Goal: Information Seeking & Learning: Check status

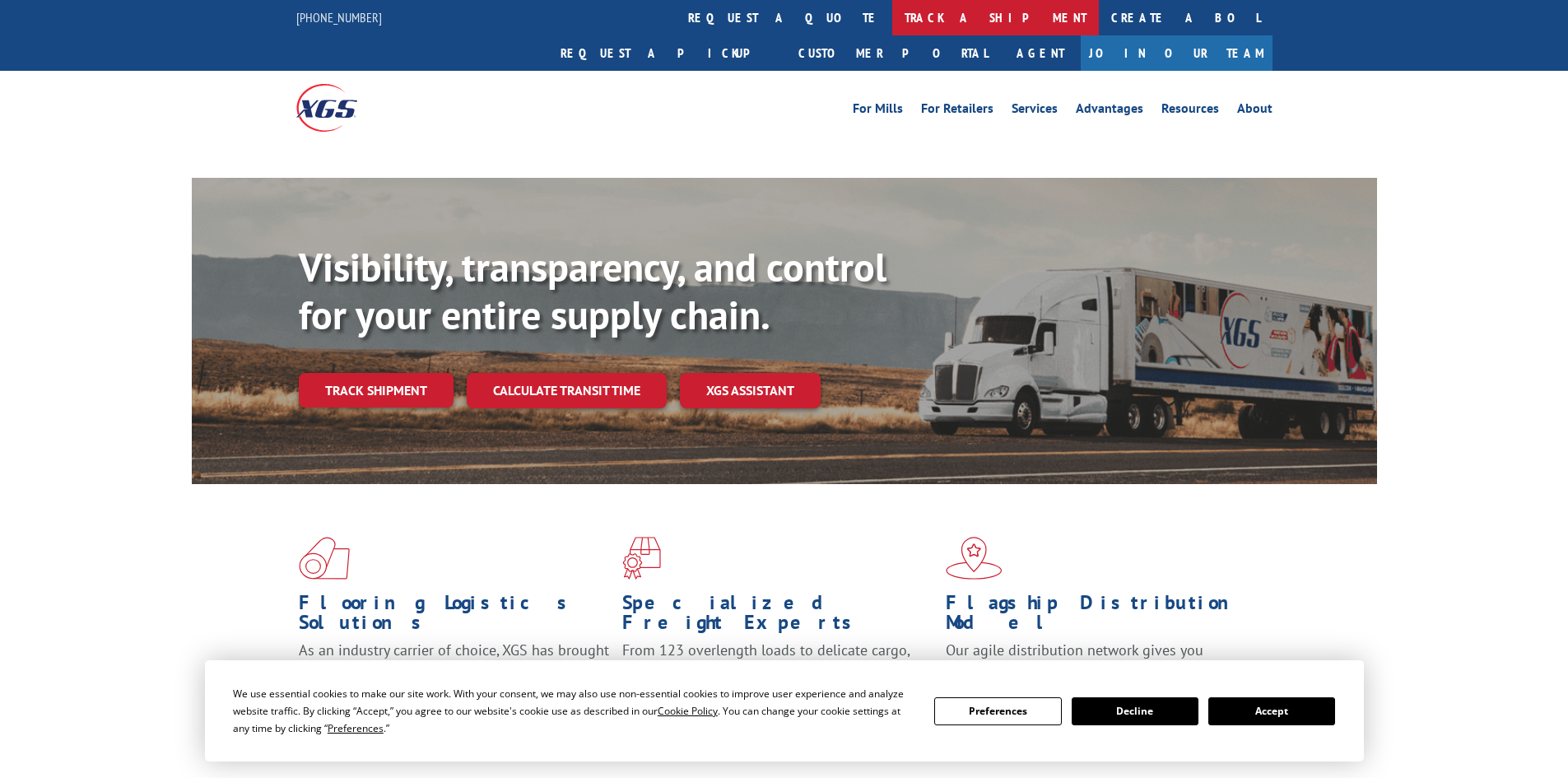
click at [893, 13] on link "track a shipment" at bounding box center [996, 17] width 207 height 35
click at [893, 22] on link "track a shipment" at bounding box center [996, 17] width 207 height 35
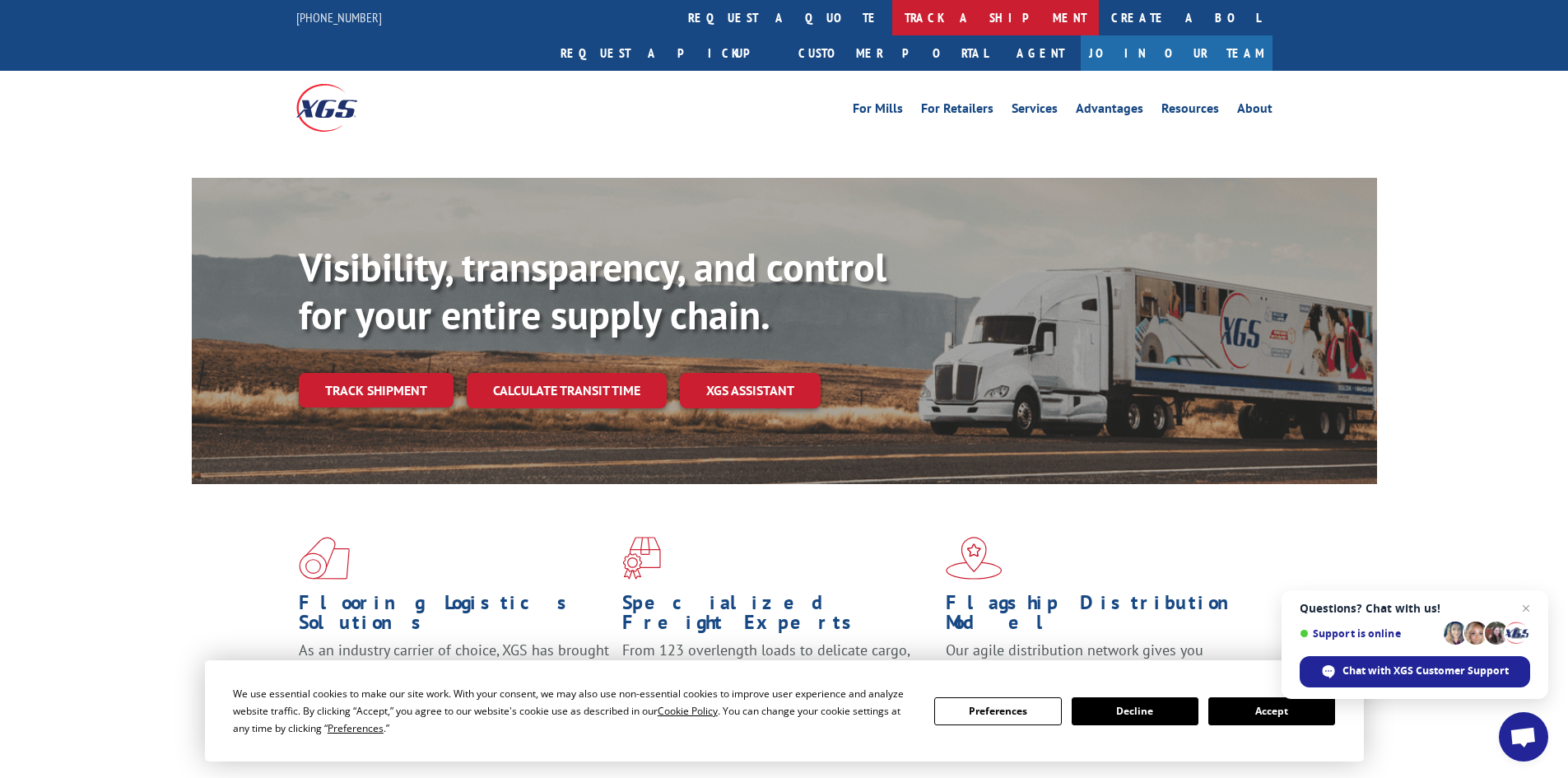
click at [893, 11] on link "track a shipment" at bounding box center [996, 17] width 207 height 35
click at [1530, 606] on span "Close chat" at bounding box center [1527, 608] width 21 height 21
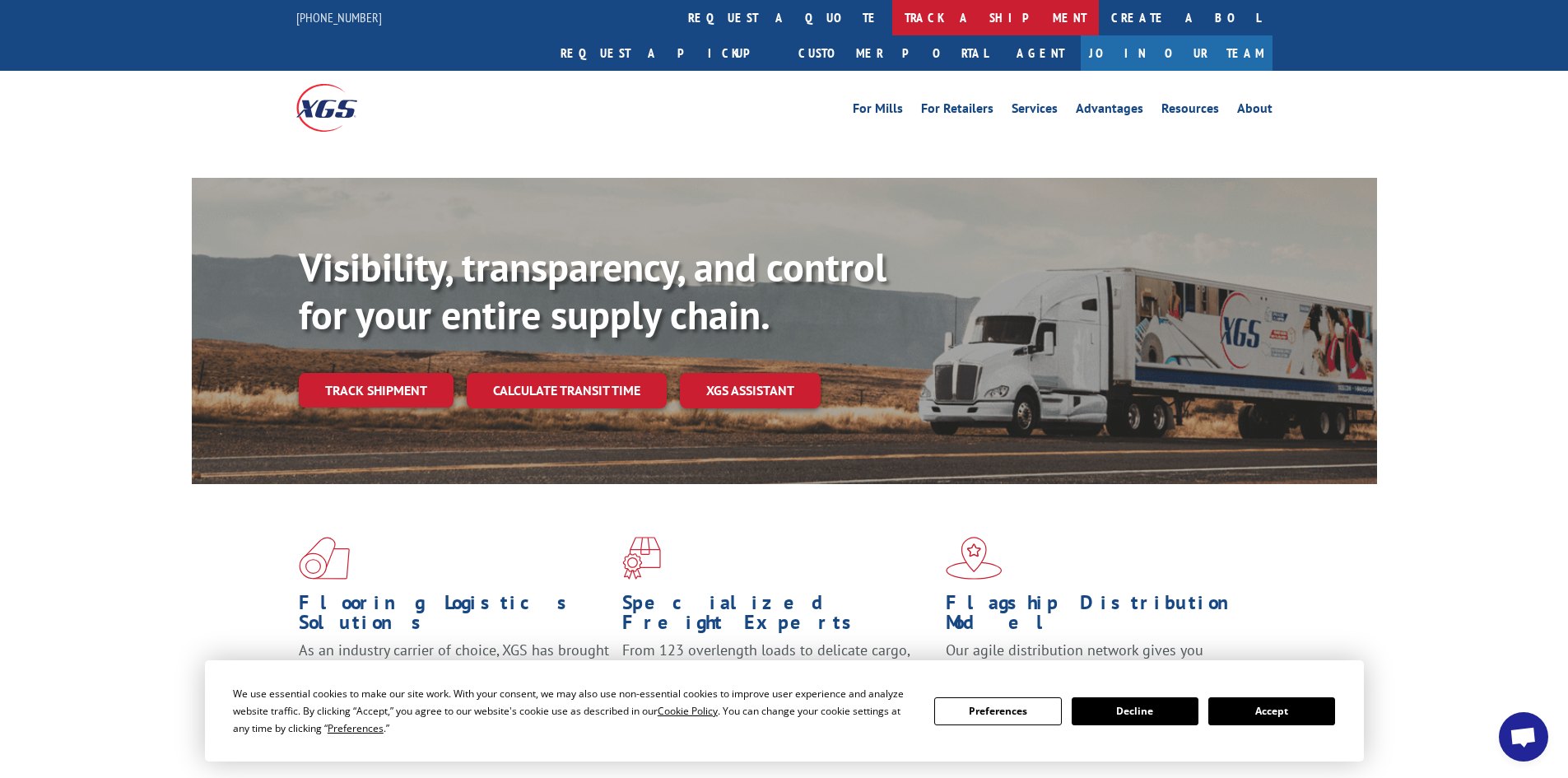
click at [893, 30] on link "track a shipment" at bounding box center [996, 17] width 207 height 35
click at [893, 21] on link "track a shipment" at bounding box center [996, 17] width 207 height 35
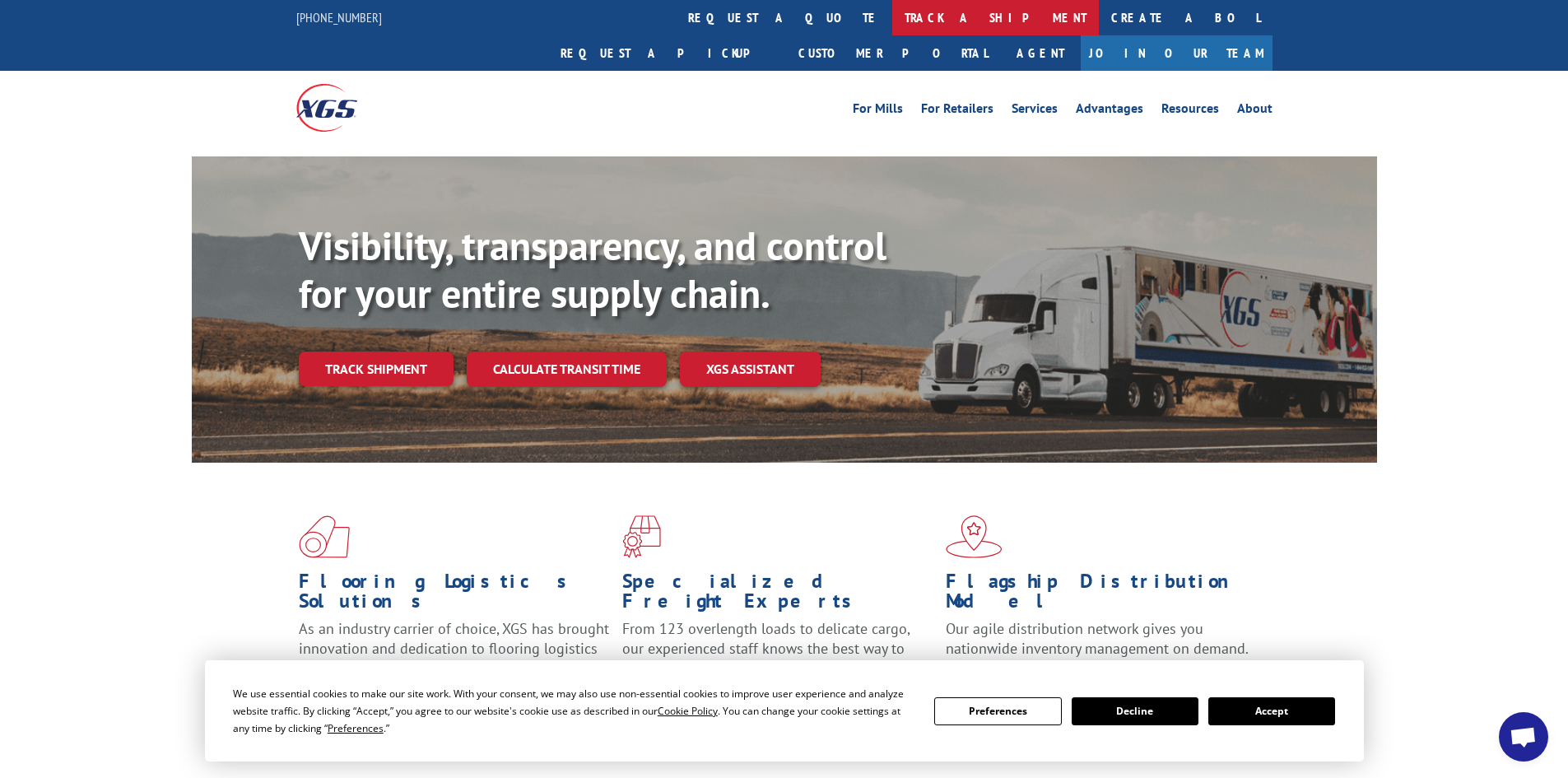
click at [893, 16] on link "track a shipment" at bounding box center [996, 17] width 207 height 35
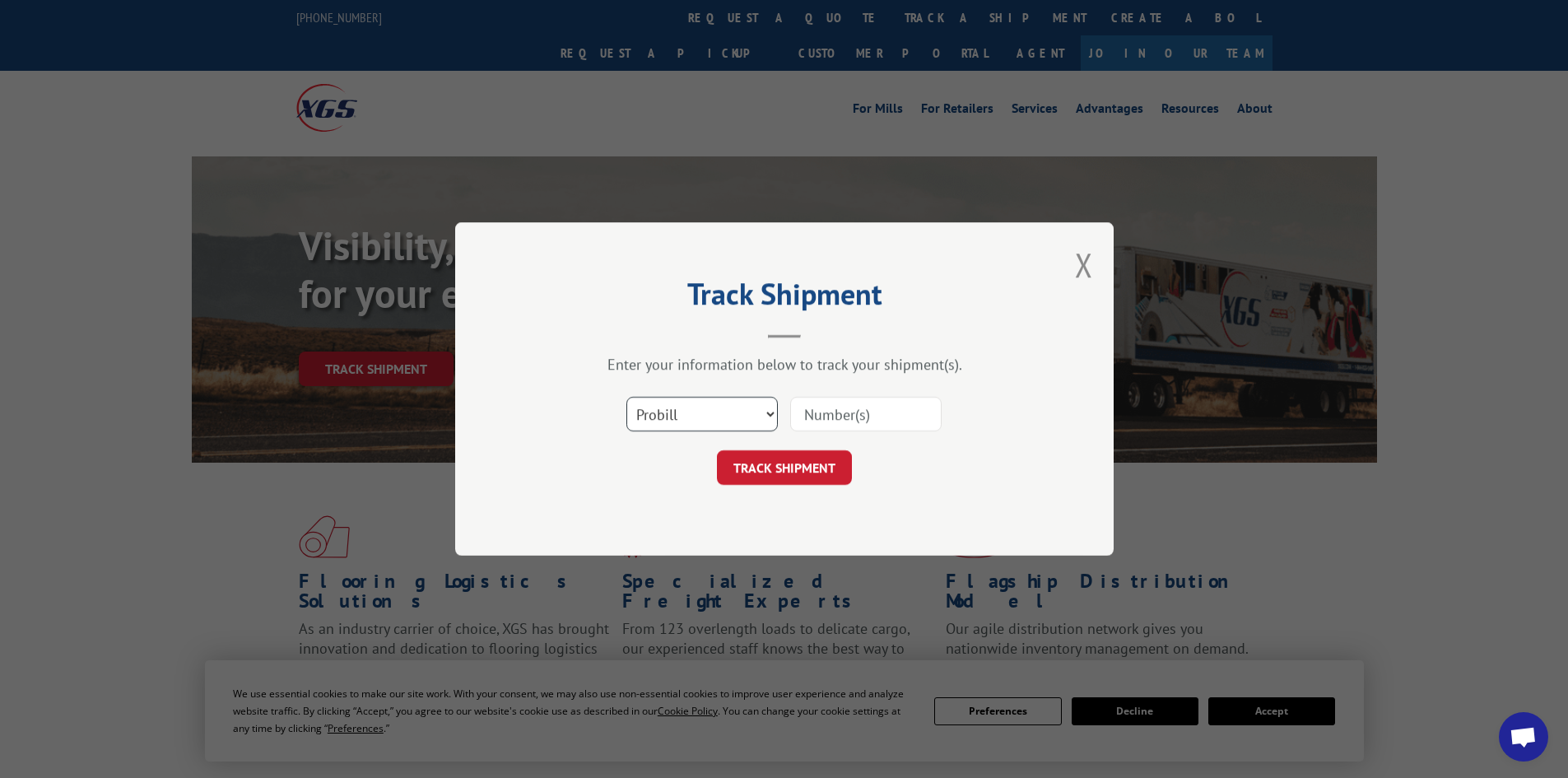
click at [751, 414] on select "Select category... Probill BOL PO" at bounding box center [702, 413] width 152 height 35
click at [870, 407] on input at bounding box center [866, 413] width 152 height 35
paste input "17001911"
type input "17001911"
click button "TRACK SHIPMENT" at bounding box center [784, 467] width 135 height 35
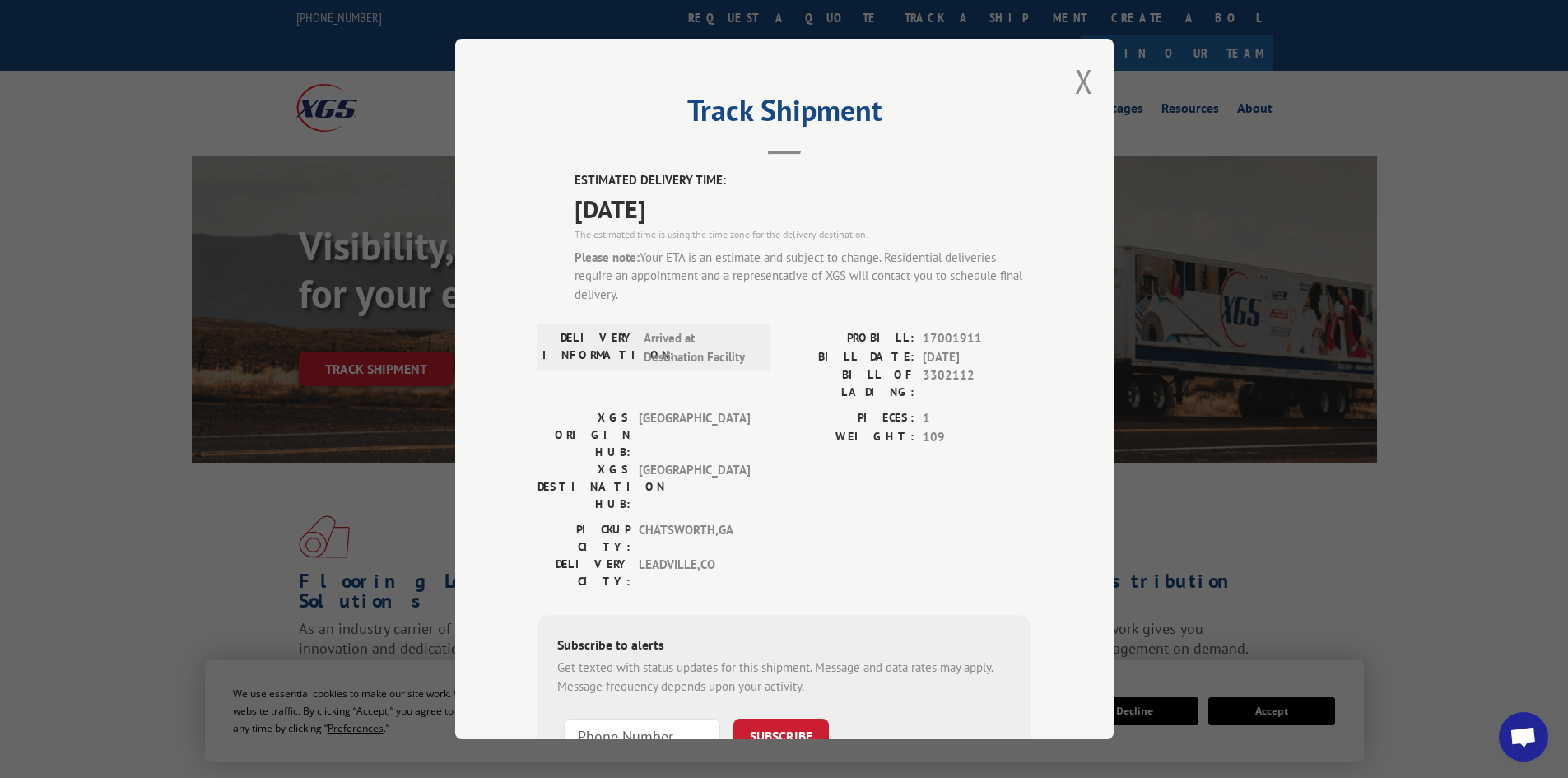
click at [673, 555] on span "LEADVILLE , CO" at bounding box center [694, 572] width 111 height 35
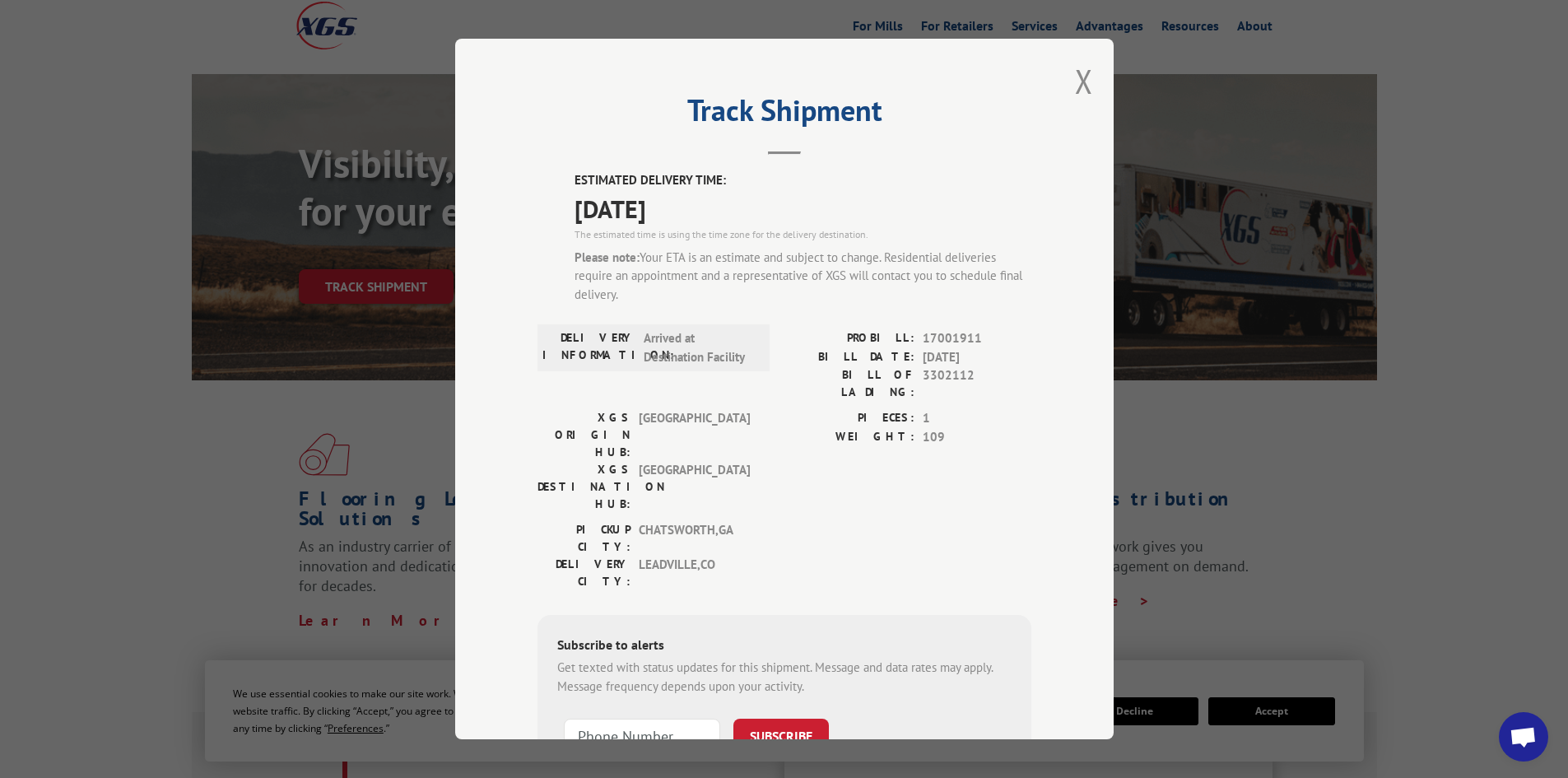
click at [1089, 86] on div "Track Shipment ESTIMATED DELIVERY TIME: 09/15/2025 The estimated time is using …" at bounding box center [785, 389] width 659 height 701
click at [1082, 87] on button "Close modal" at bounding box center [1085, 81] width 18 height 44
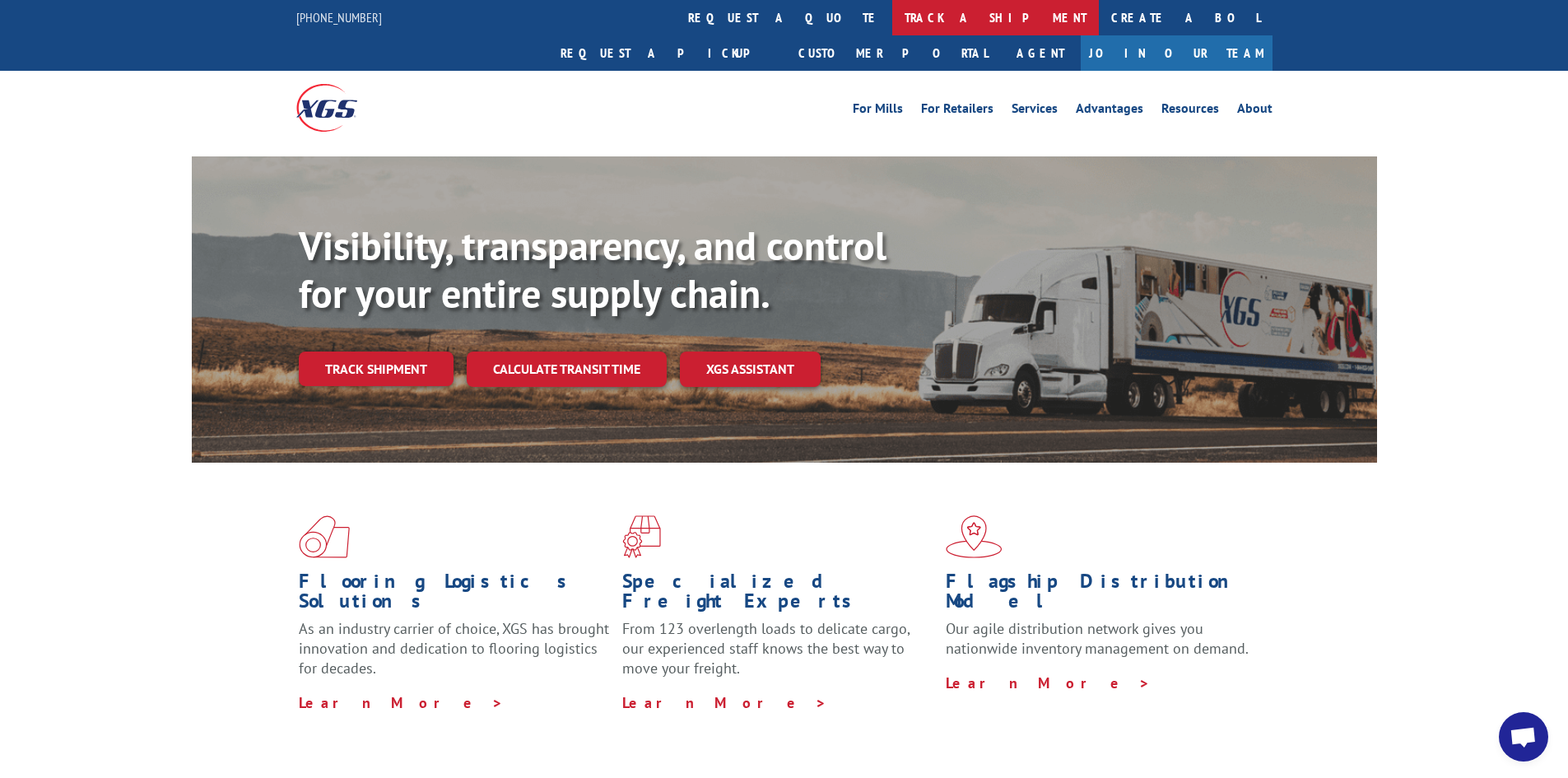
click at [893, 16] on link "track a shipment" at bounding box center [996, 17] width 207 height 35
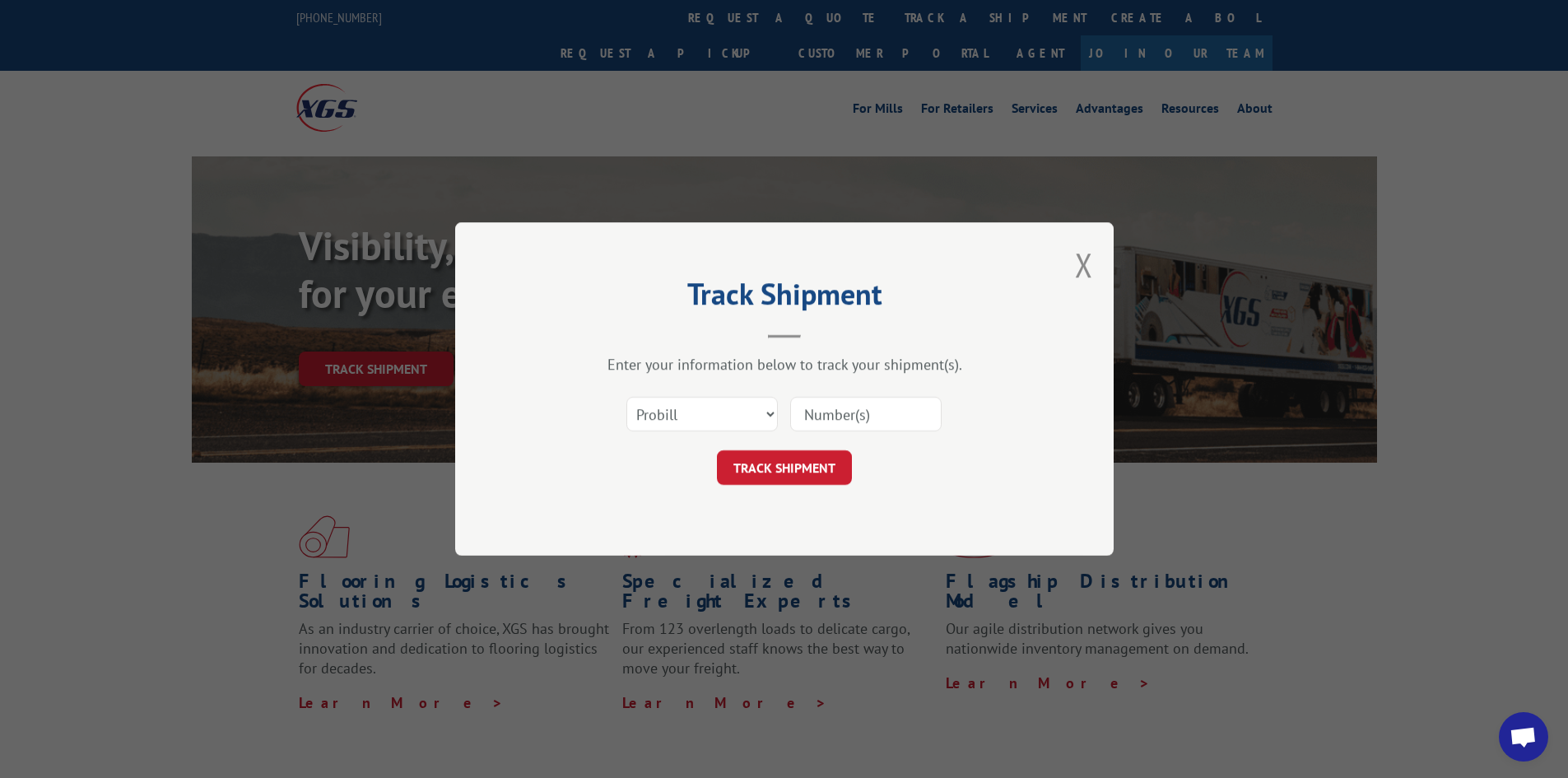
click at [851, 437] on div "Select category... Probill BOL PO" at bounding box center [784, 413] width 494 height 54
click at [854, 417] on input at bounding box center [866, 413] width 152 height 35
paste input "17001911"
type input "17001911"
click at [795, 459] on button "TRACK SHIPMENT" at bounding box center [784, 467] width 135 height 35
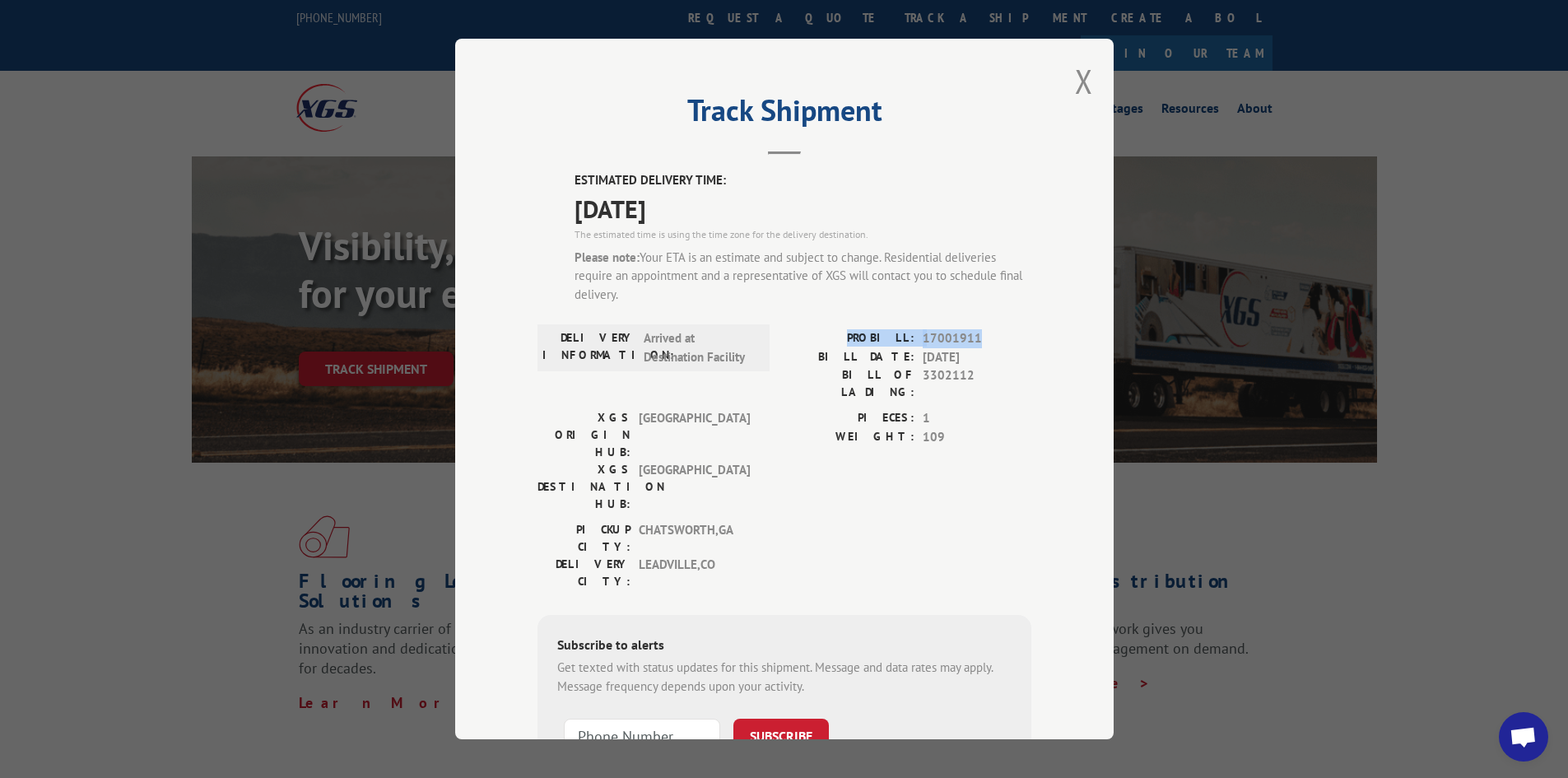
drag, startPoint x: 862, startPoint y: 336, endPoint x: 978, endPoint y: 340, distance: 116.1
click at [978, 340] on div "PROBILL: 17001911" at bounding box center [908, 339] width 247 height 19
